Goal: Task Accomplishment & Management: Use online tool/utility

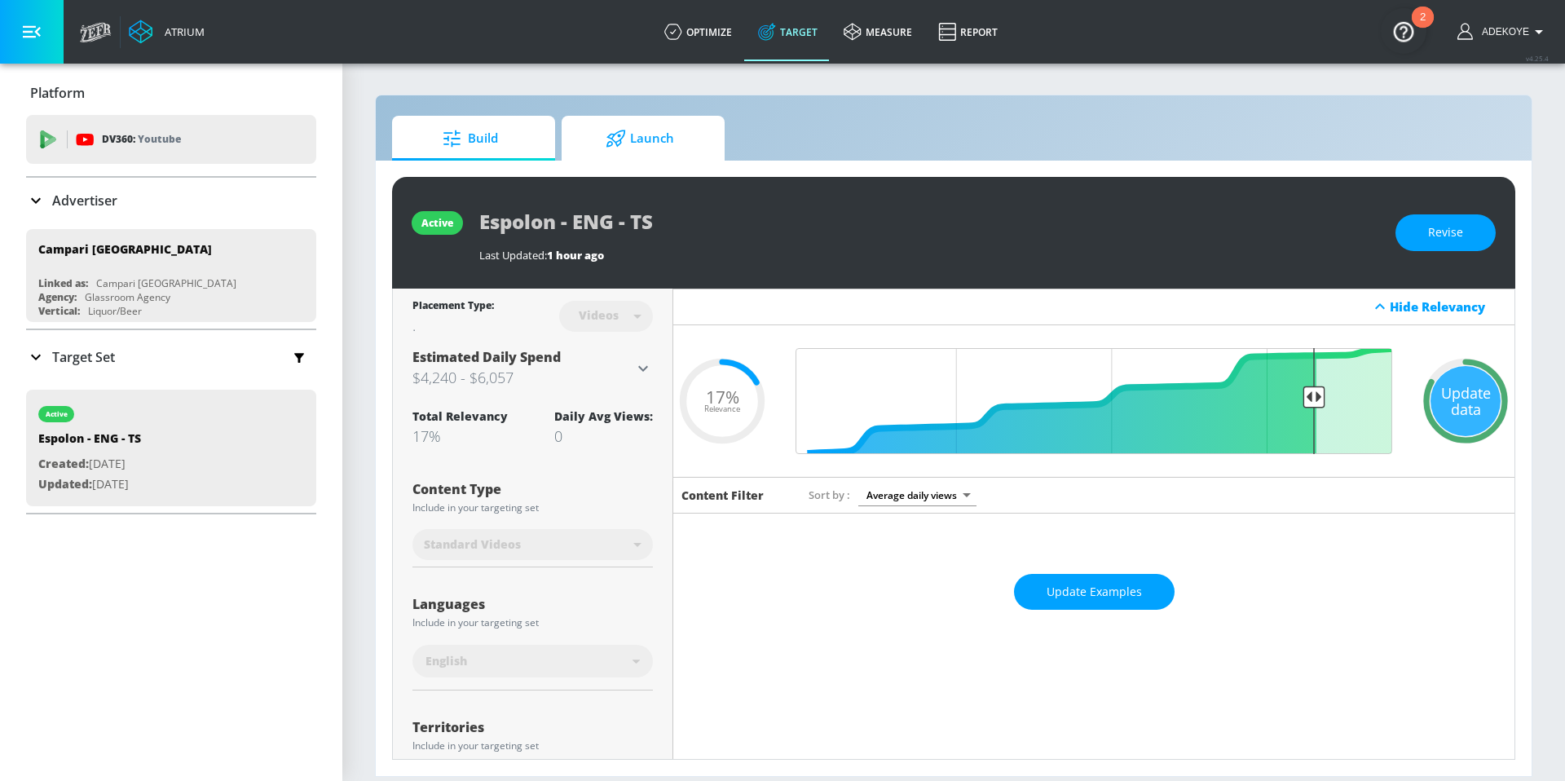
click at [645, 136] on span "Launch" at bounding box center [640, 138] width 124 height 39
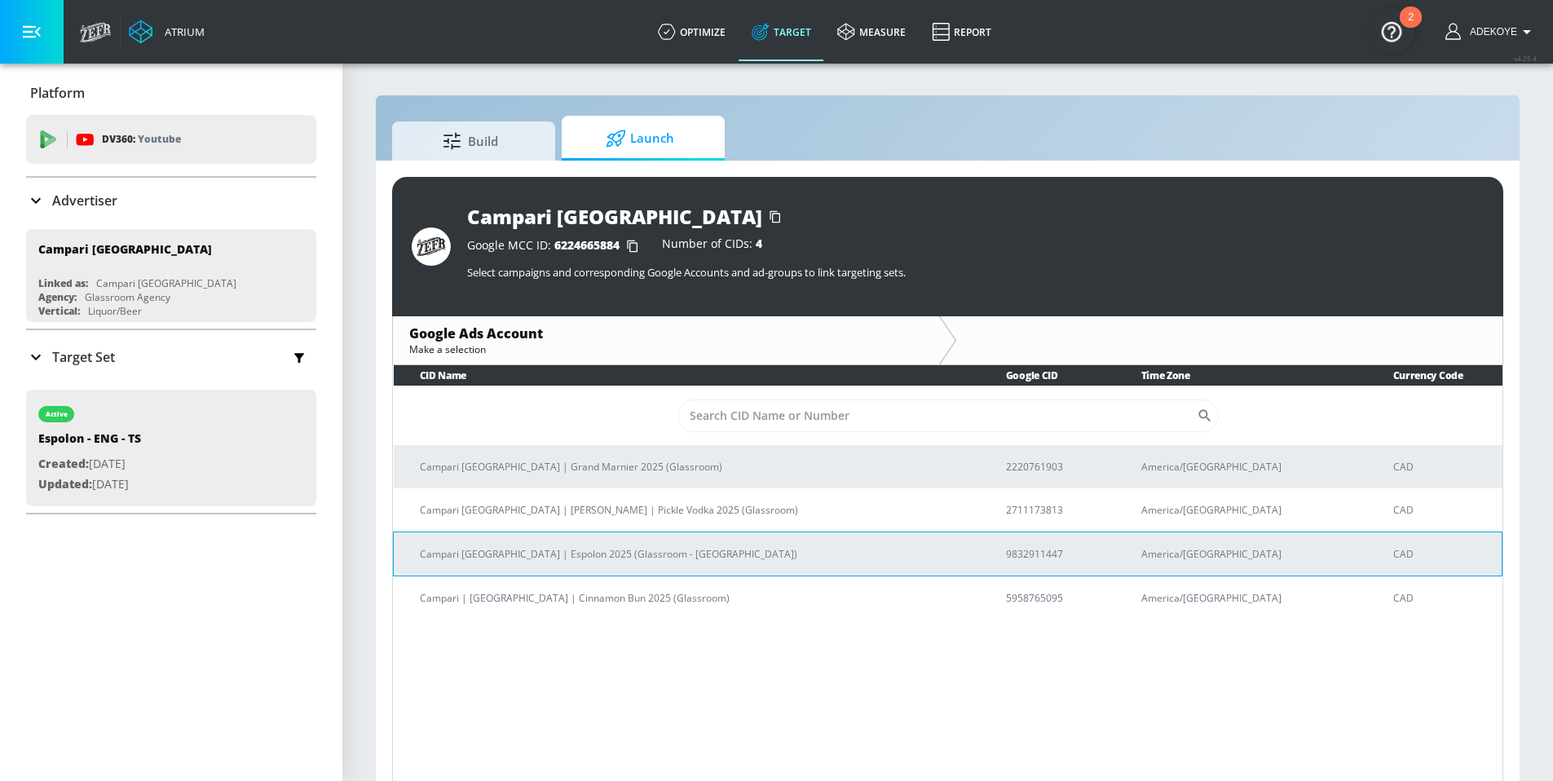
click at [567, 553] on p "Campari [GEOGRAPHIC_DATA] | Espolon 2025 (Glassroom - [GEOGRAPHIC_DATA])" at bounding box center [693, 553] width 547 height 17
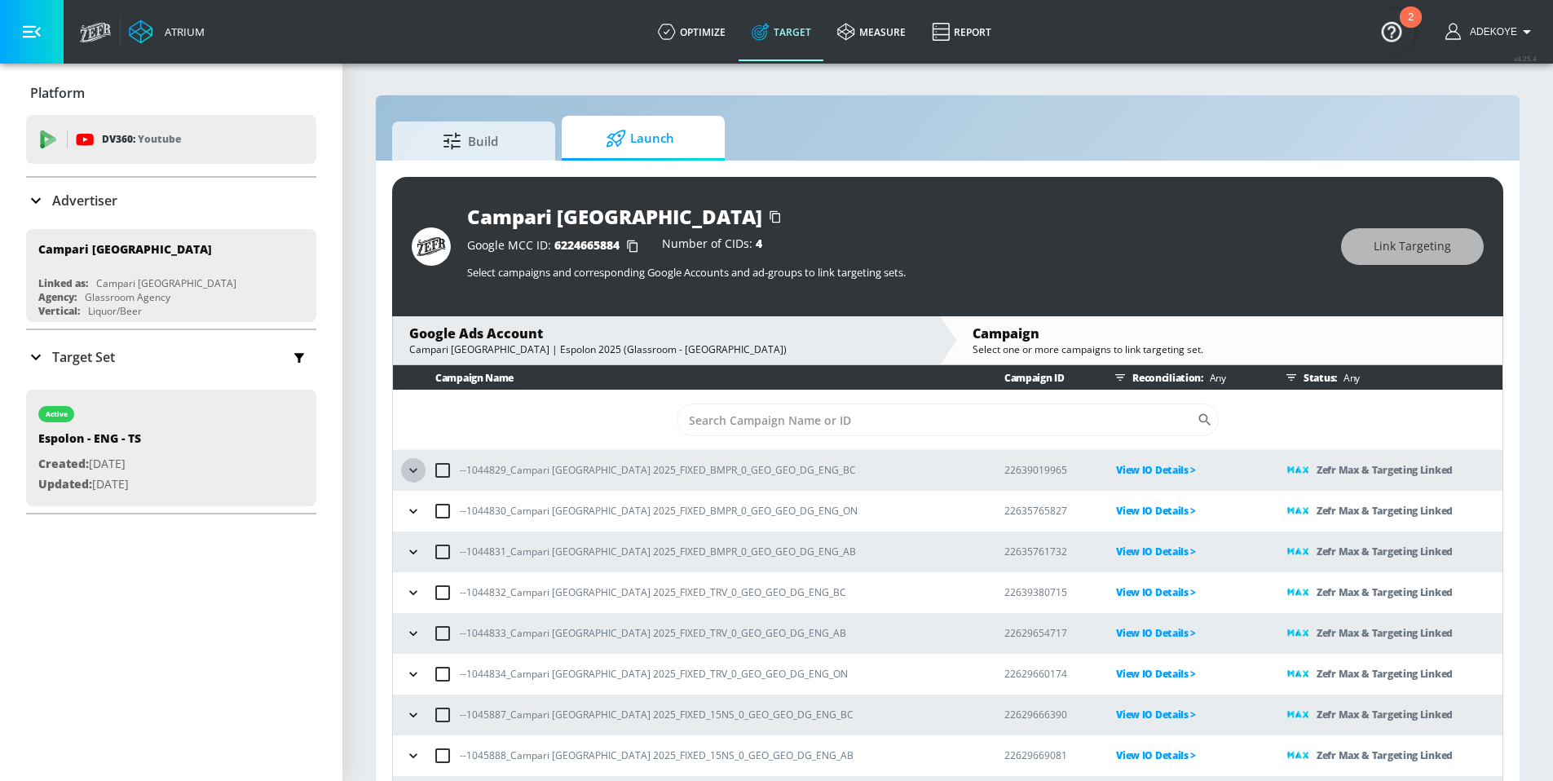
click at [417, 466] on icon "button" at bounding box center [413, 470] width 16 height 16
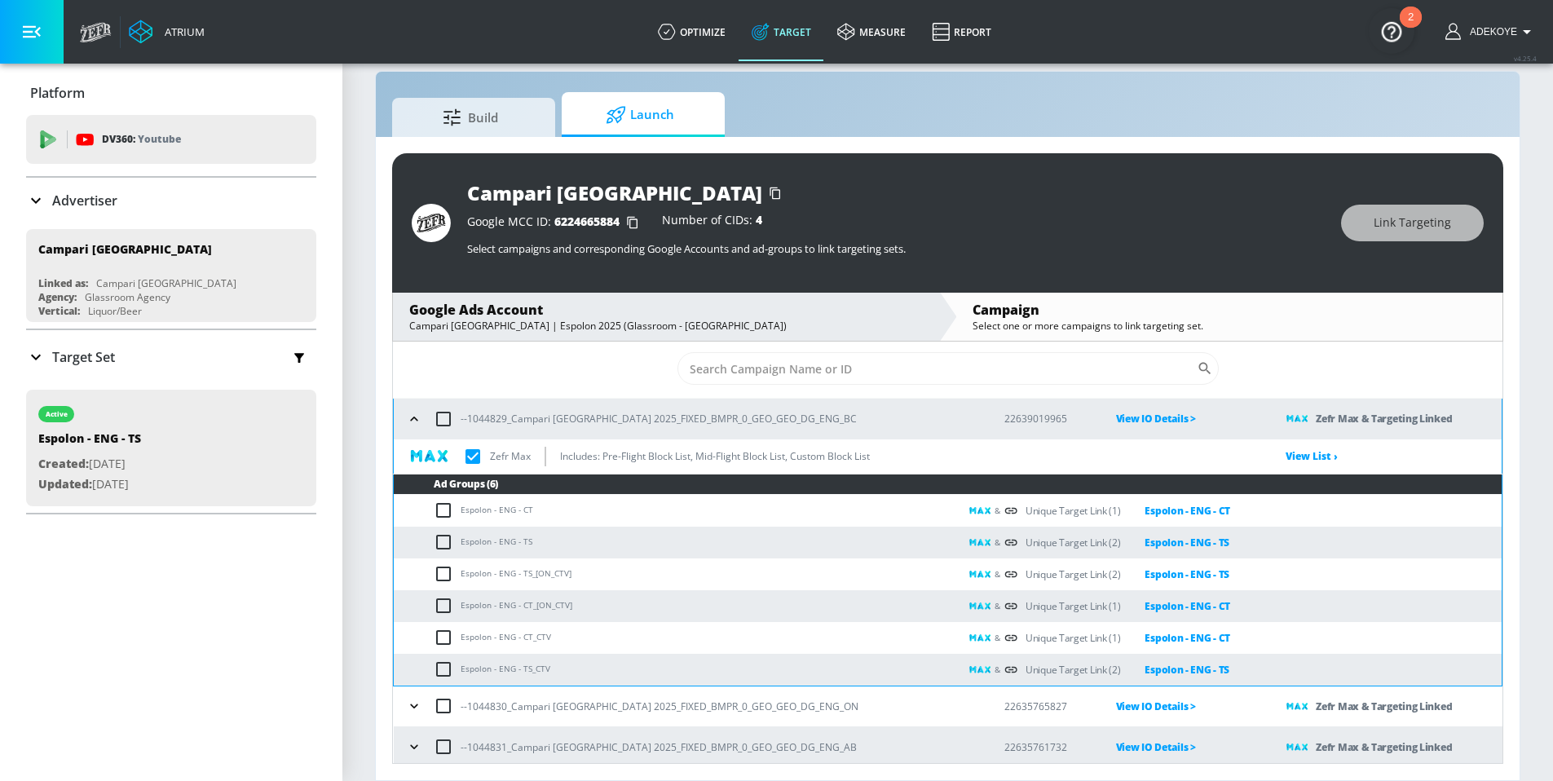
scroll to position [29, 0]
checkbox input "true"
